Goal: Check status

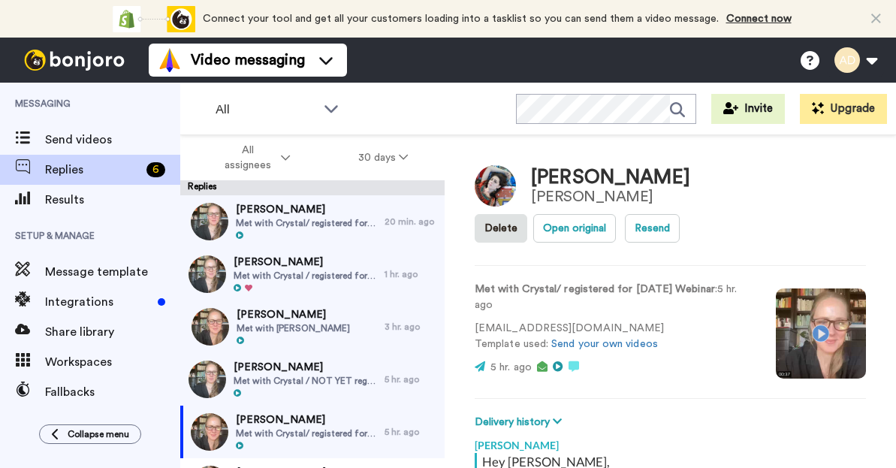
scroll to position [185, 0]
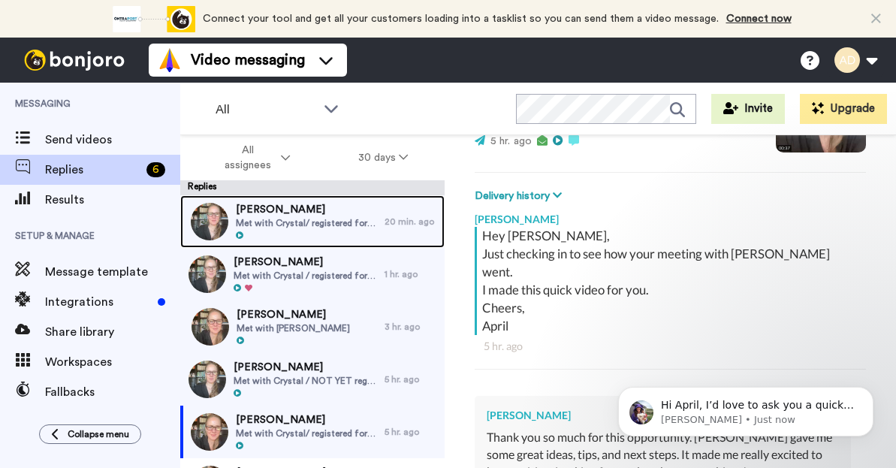
click at [288, 224] on span "Met with Crystal/ registered for [DATE] Webinar" at bounding box center [306, 223] width 141 height 12
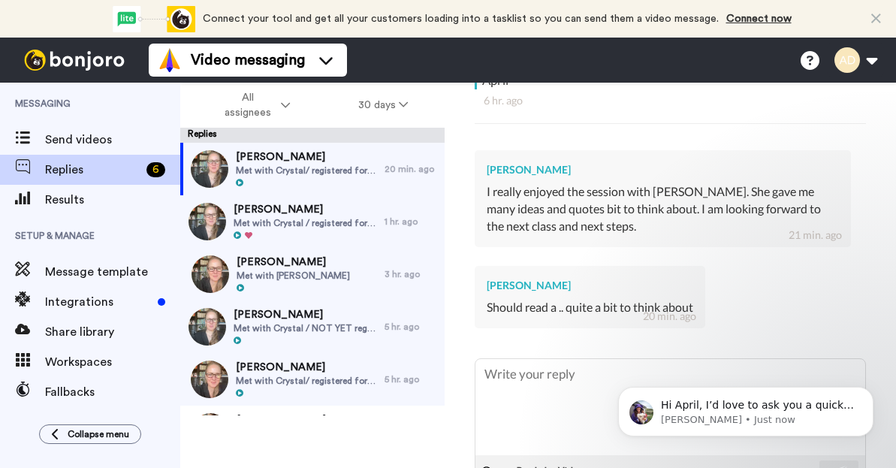
scroll to position [431, 0]
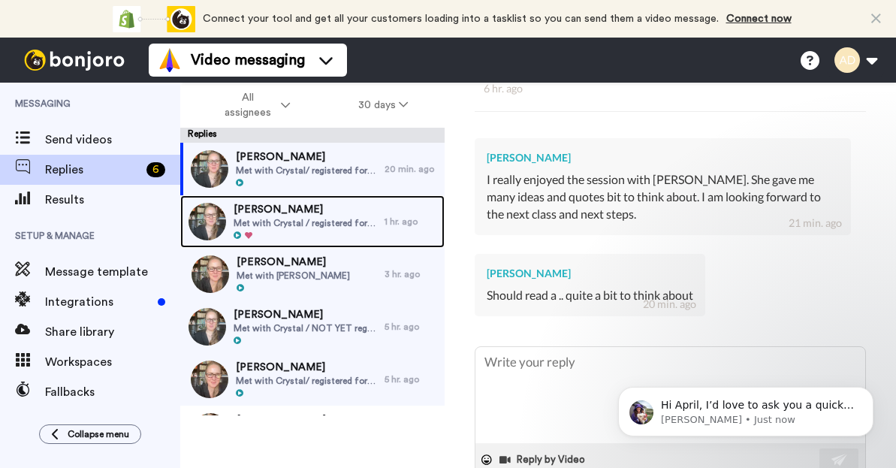
click at [282, 224] on span "Met with Crystal / registered for [DATE] Webinar He also registered for past we…" at bounding box center [304, 223] width 143 height 12
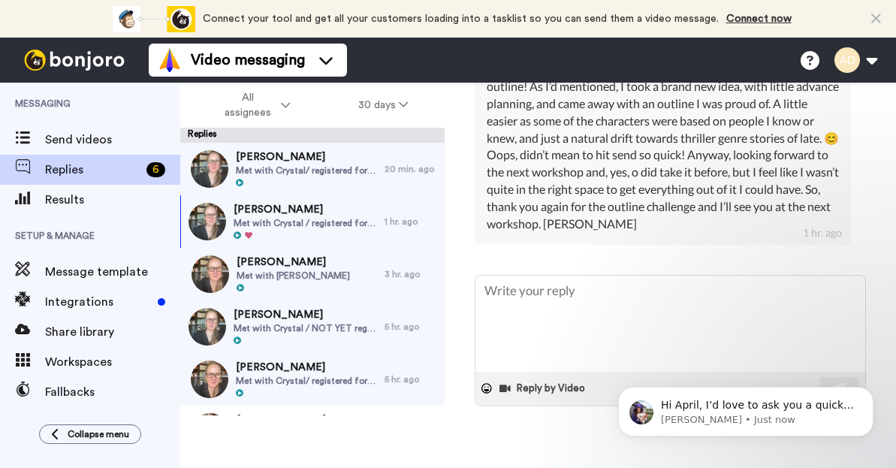
scroll to position [677, 0]
type textarea "x"
